Goal: Obtain resource: Obtain resource

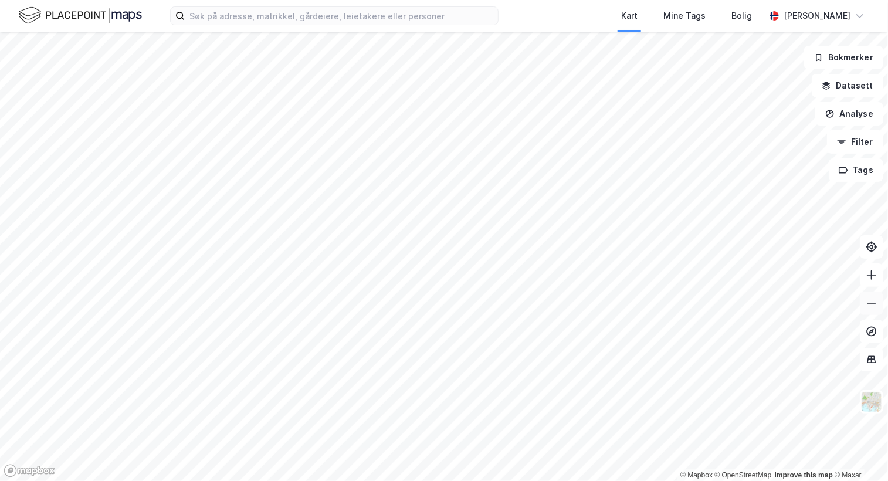
click at [873, 300] on icon at bounding box center [871, 303] width 12 height 12
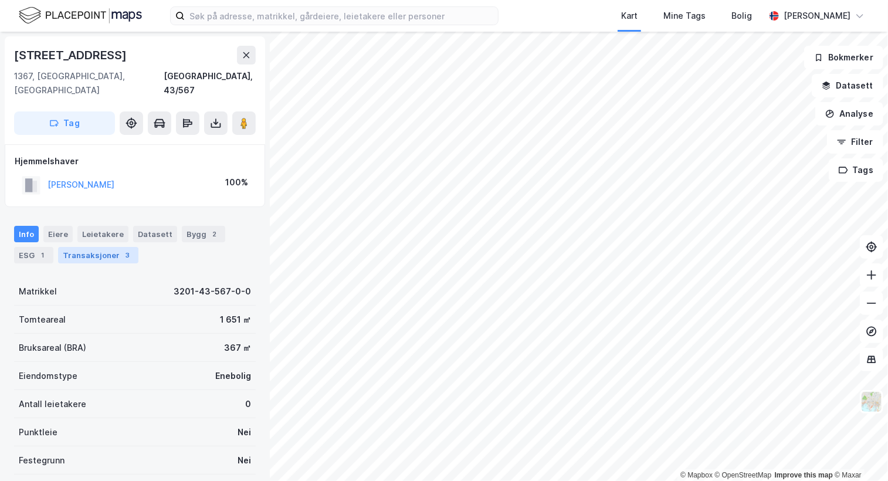
click at [101, 247] on div "Transaksjoner 3" at bounding box center [98, 255] width 80 height 16
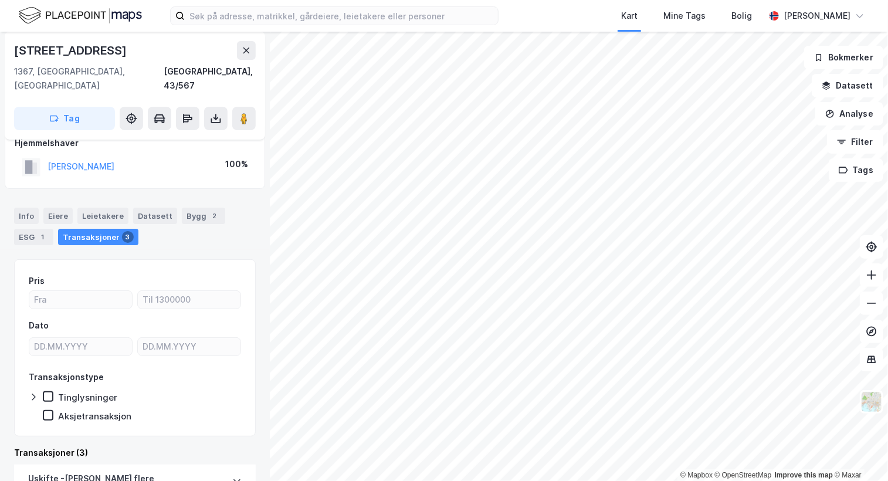
scroll to position [16, 0]
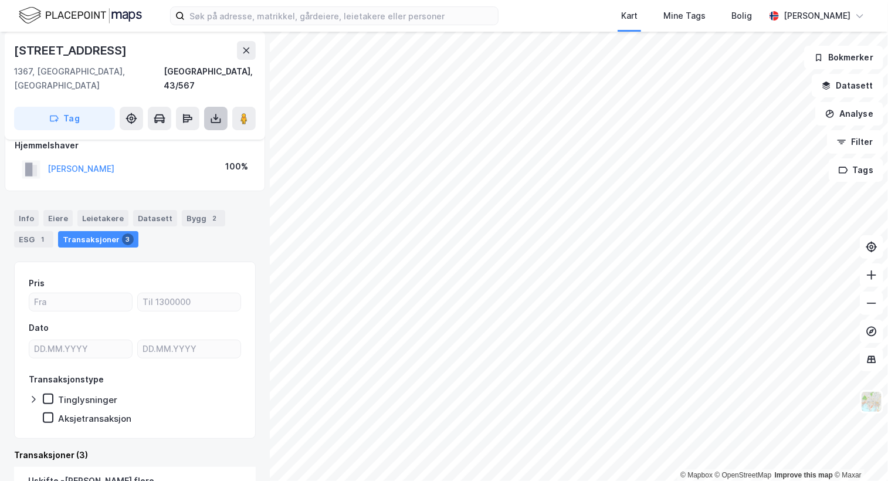
click at [213, 113] on icon at bounding box center [216, 119] width 12 height 12
click at [164, 137] on div "Last ned grunnbok" at bounding box center [158, 141] width 68 height 9
click at [875, 299] on icon at bounding box center [871, 303] width 12 height 12
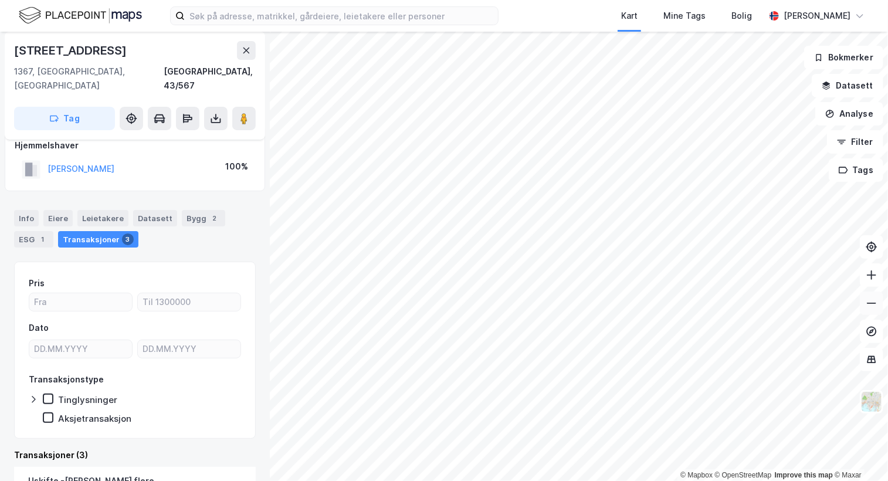
click at [875, 299] on icon at bounding box center [871, 303] width 12 height 12
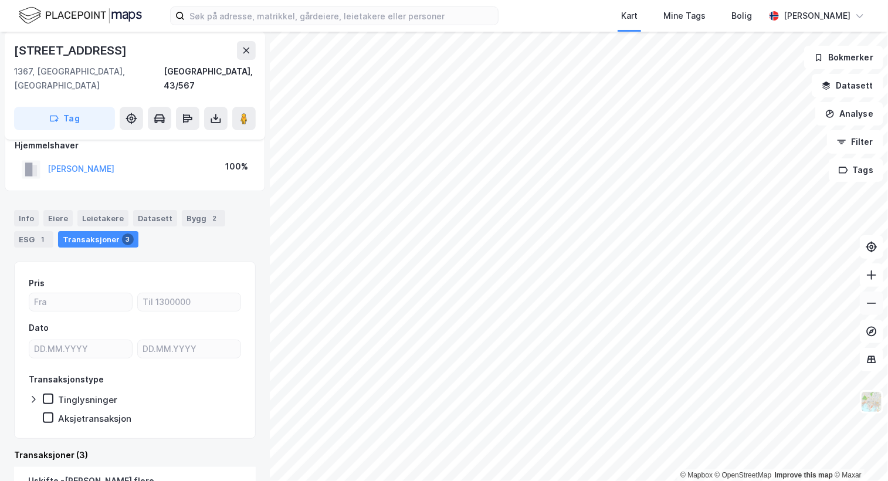
click at [875, 299] on icon at bounding box center [871, 303] width 12 height 12
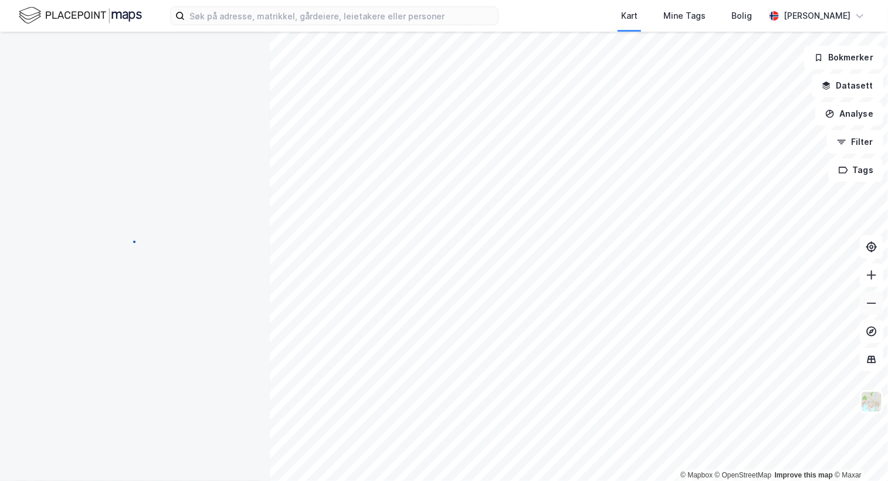
scroll to position [16, 0]
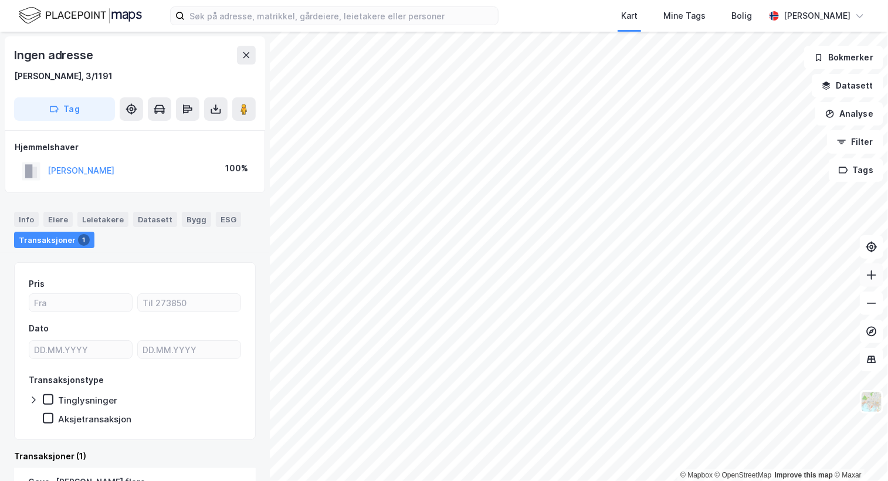
click at [866, 280] on icon at bounding box center [871, 275] width 12 height 12
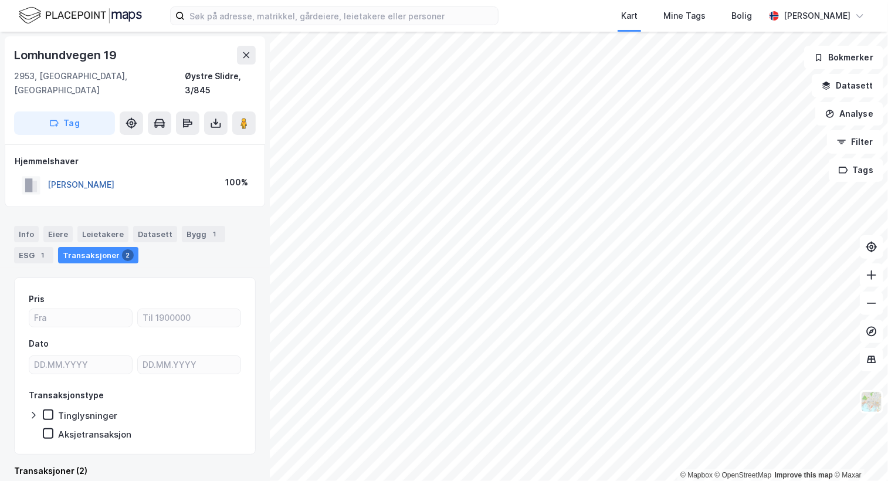
click at [0, 0] on button "[PERSON_NAME]" at bounding box center [0, 0] width 0 height 0
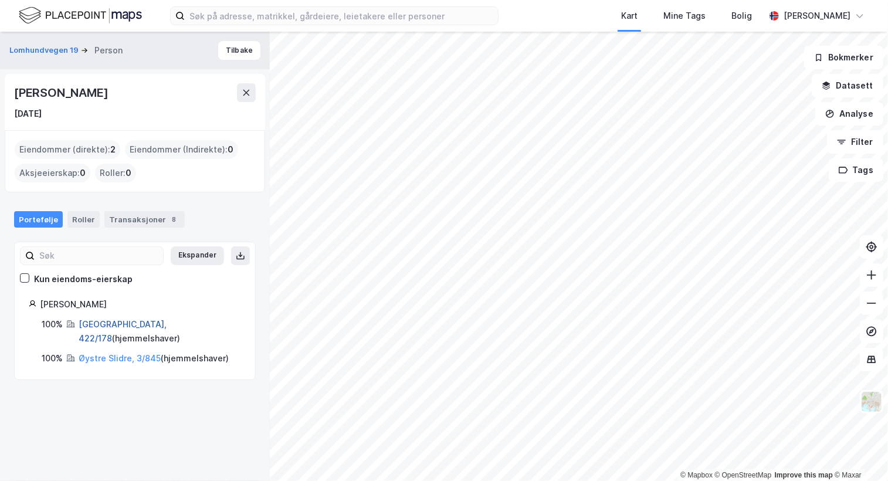
click at [111, 324] on link "[GEOGRAPHIC_DATA], 422/178" at bounding box center [123, 331] width 88 height 24
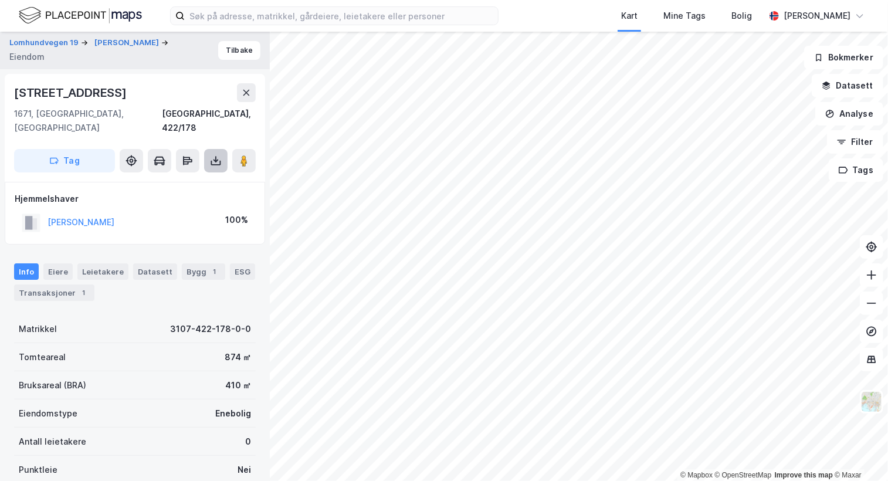
click at [211, 155] on icon at bounding box center [216, 161] width 12 height 12
click at [184, 179] on div "Last ned grunnbok" at bounding box center [158, 183] width 68 height 9
